Goal: Navigation & Orientation: Find specific page/section

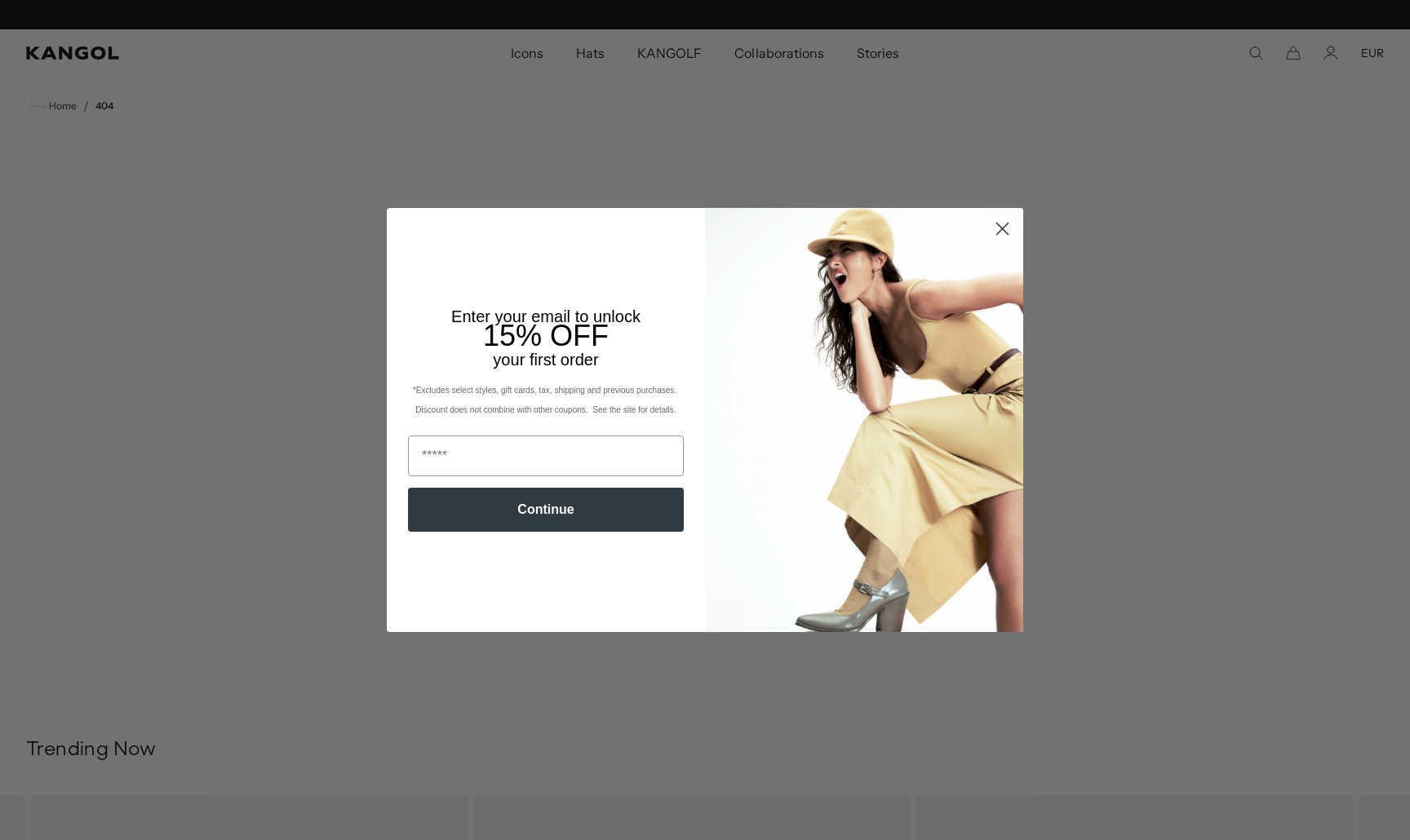
scroll to position [0, 336]
